Goal: Task Accomplishment & Management: Manage account settings

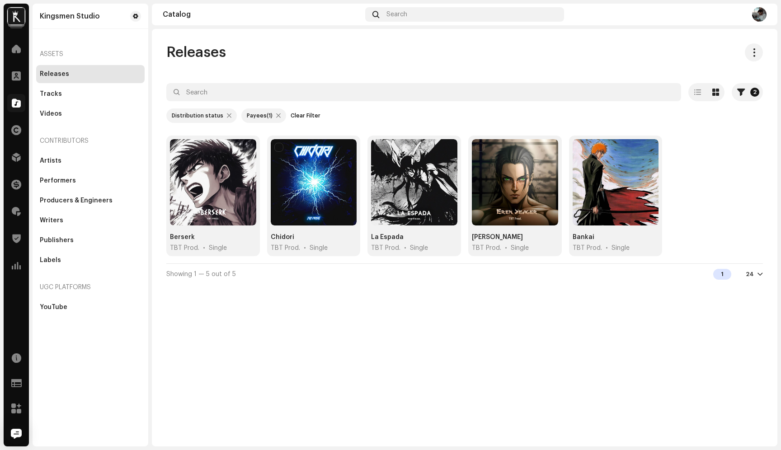
click at [760, 11] on img at bounding box center [759, 14] width 14 height 14
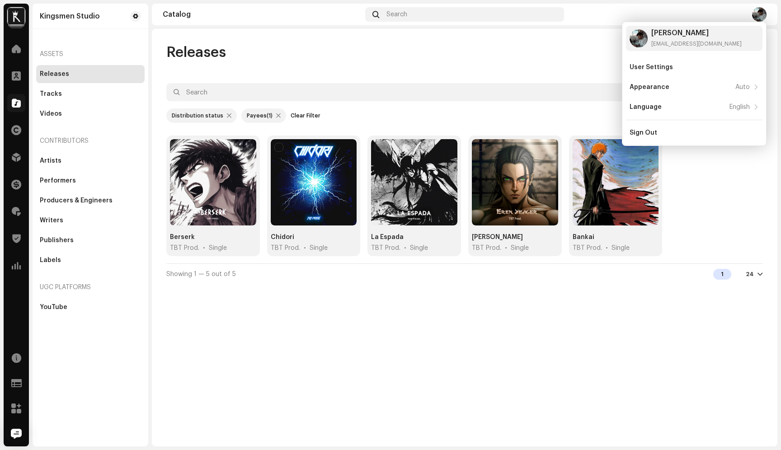
click at [15, 25] on div at bounding box center [16, 18] width 16 height 16
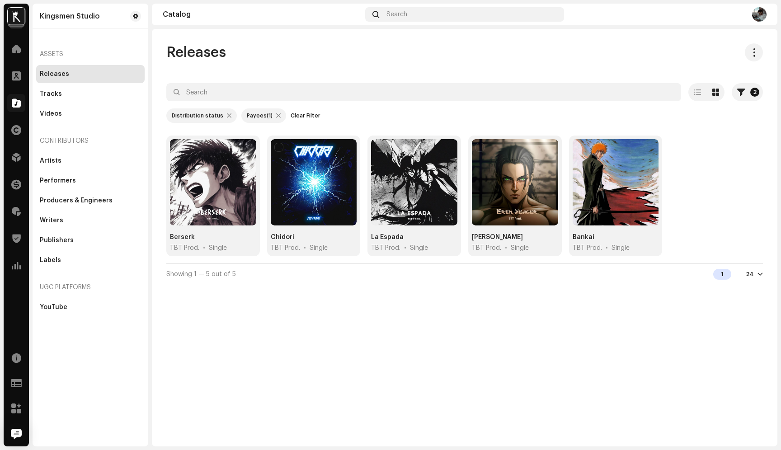
click at [18, 11] on img at bounding box center [16, 16] width 18 height 18
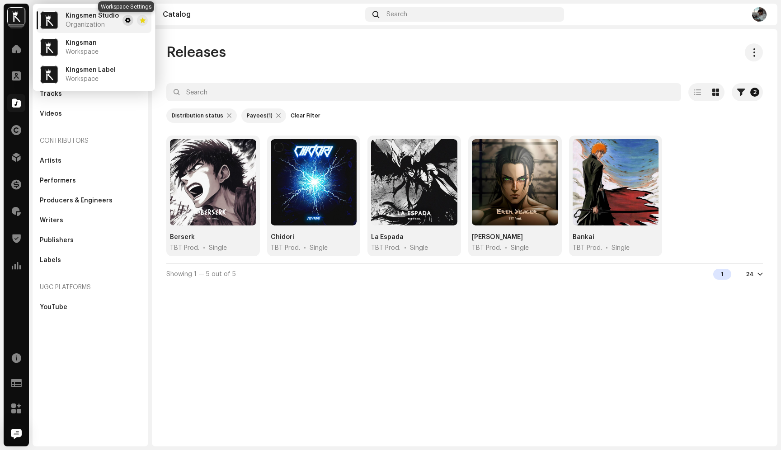
click at [125, 20] on span at bounding box center [127, 20] width 5 height 7
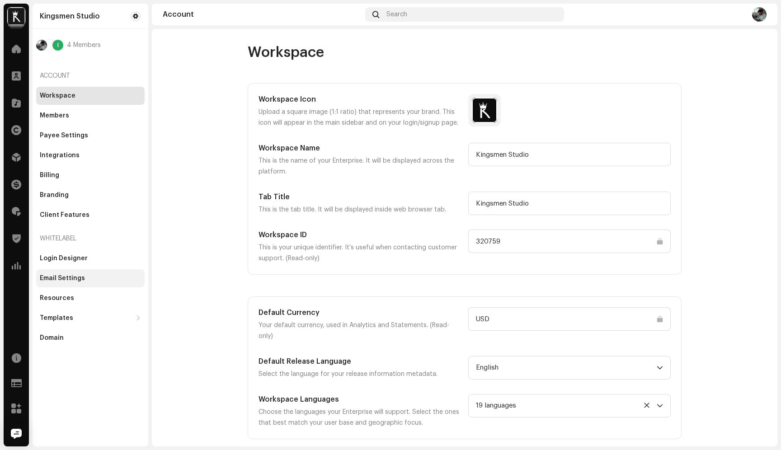
click at [89, 283] on div "Email Settings" at bounding box center [90, 278] width 108 height 18
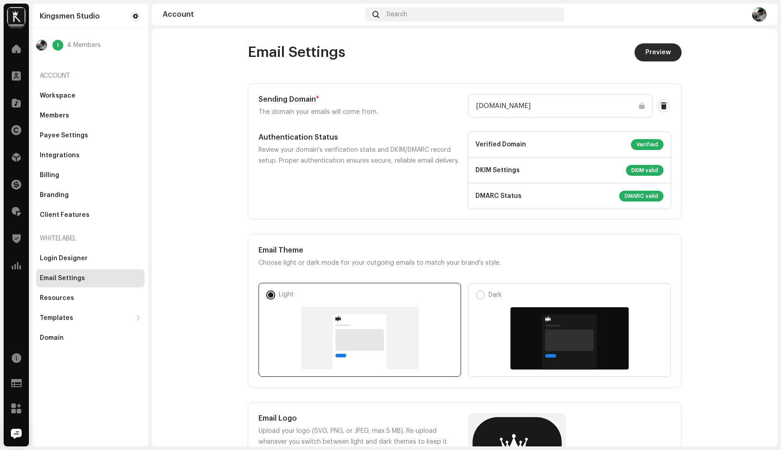
click at [645, 54] on span "Preview" at bounding box center [657, 52] width 25 height 18
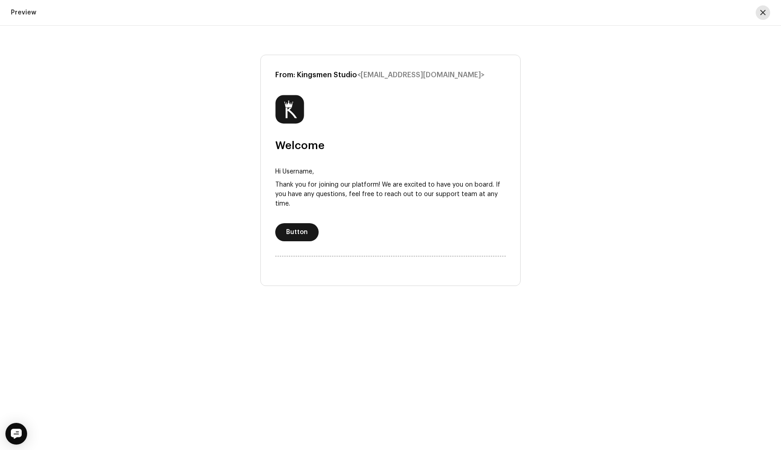
click at [768, 10] on button "button" at bounding box center [763, 12] width 14 height 14
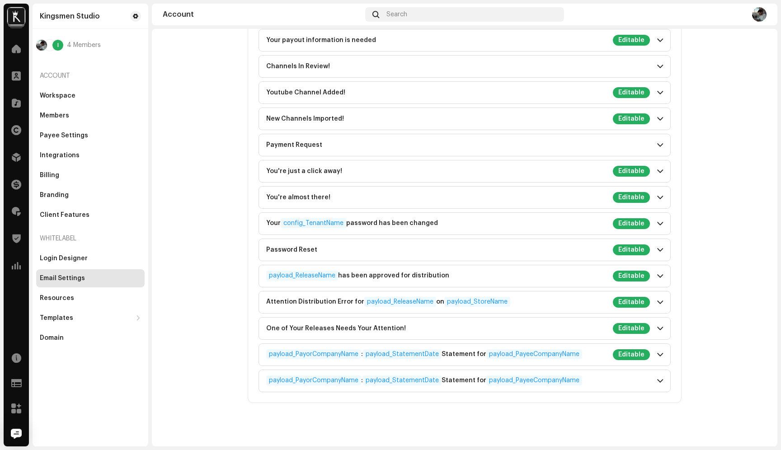
scroll to position [1274, 0]
